Goal: Information Seeking & Learning: Learn about a topic

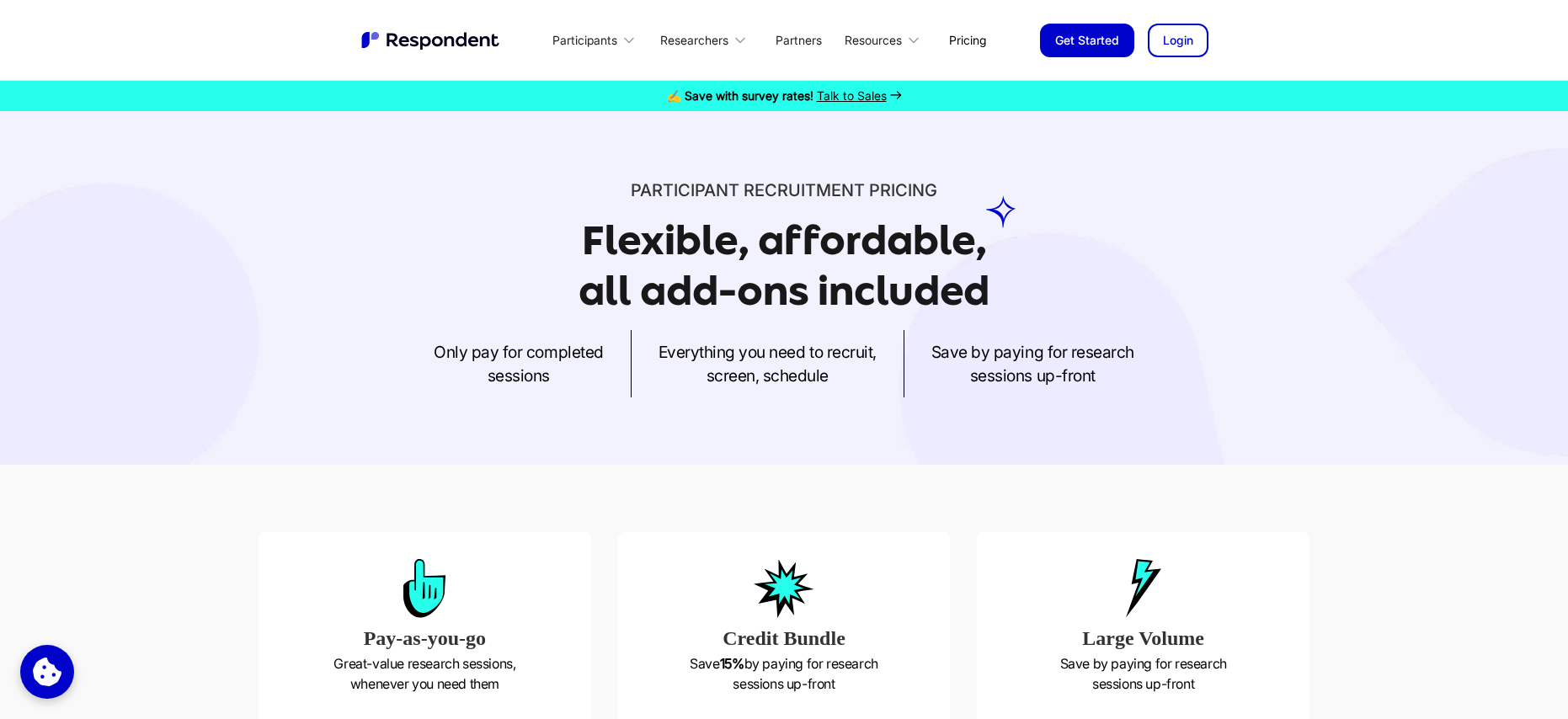
click at [953, 42] on link "Pricing" at bounding box center [968, 40] width 64 height 39
click at [968, 41] on link "Pricing" at bounding box center [968, 40] width 64 height 39
click at [964, 39] on link "Pricing" at bounding box center [968, 40] width 64 height 39
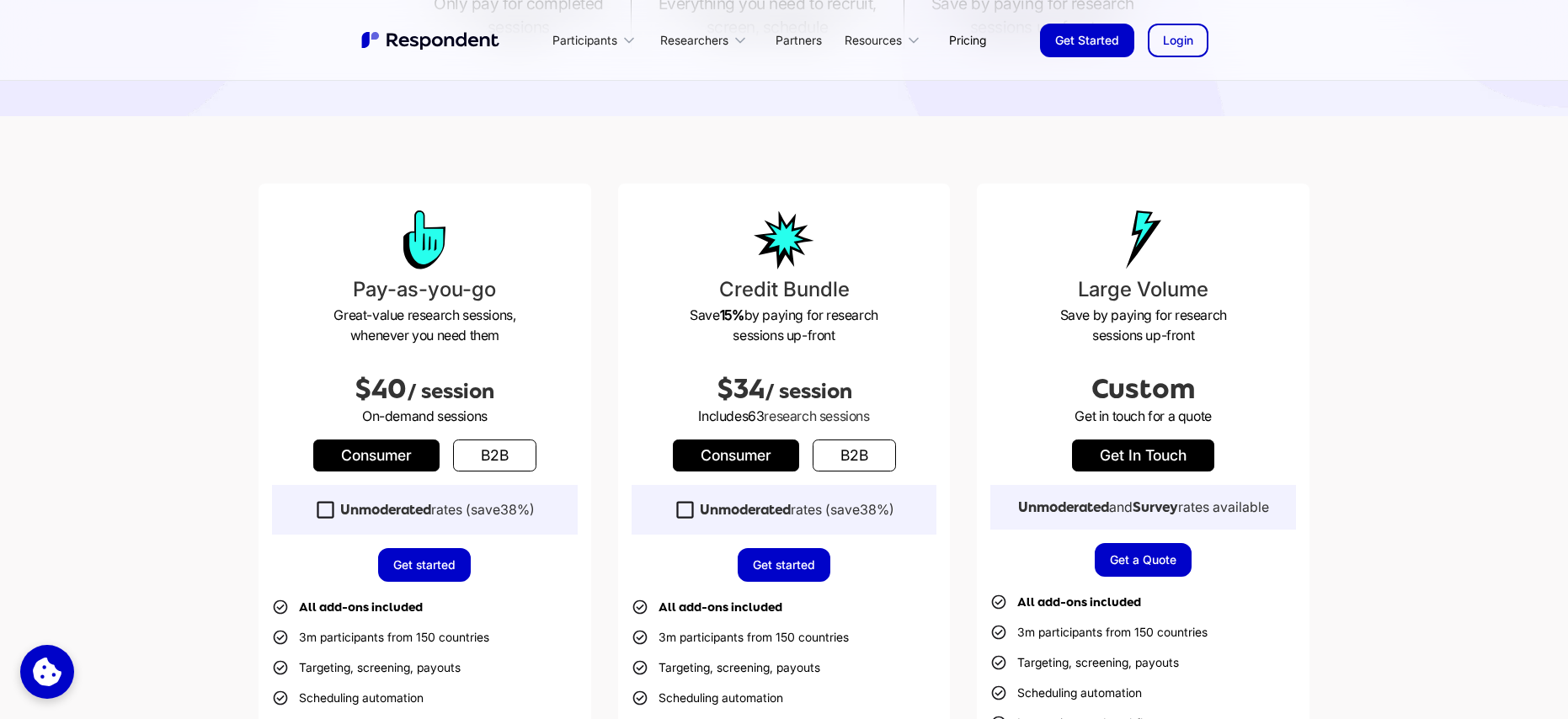
scroll to position [351, 0]
